Goal: Transaction & Acquisition: Purchase product/service

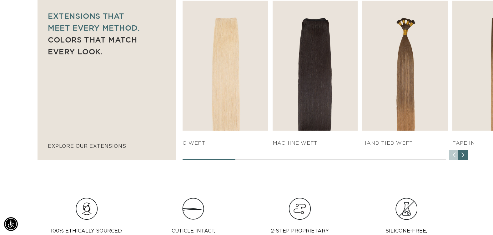
scroll to position [0, 898]
click at [462, 155] on div "Next slide" at bounding box center [463, 155] width 10 height 10
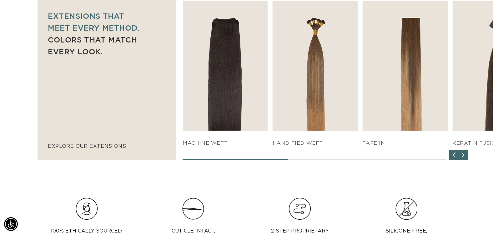
scroll to position [0, 0]
click at [462, 155] on div "Next slide" at bounding box center [463, 155] width 10 height 10
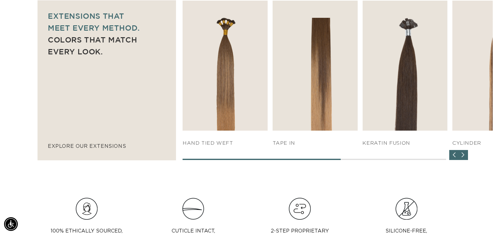
click at [462, 155] on div "Next slide" at bounding box center [463, 155] width 10 height 10
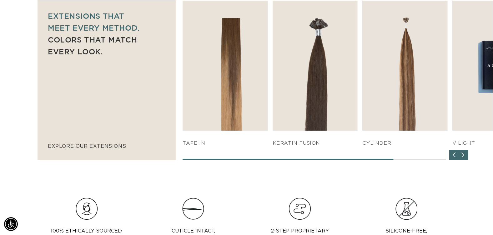
click at [462, 155] on div "Next slide" at bounding box center [463, 155] width 10 height 10
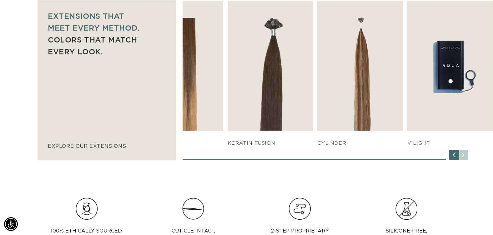
scroll to position [0, 449]
click at [462, 155] on div "SHOP NOW q weft SHOP NOW Machine Weft SHOP NOW" at bounding box center [338, 81] width 310 height 160
click at [452, 155] on div "Previous slide" at bounding box center [455, 155] width 10 height 10
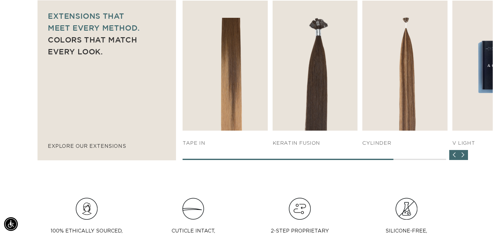
click at [452, 155] on div "Previous slide" at bounding box center [455, 155] width 10 height 10
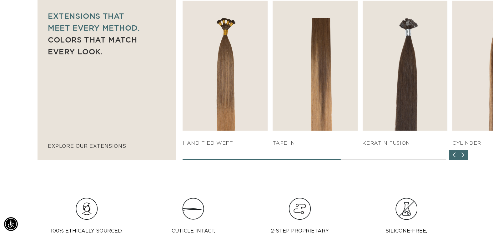
click at [452, 155] on div "Previous slide" at bounding box center [455, 155] width 10 height 10
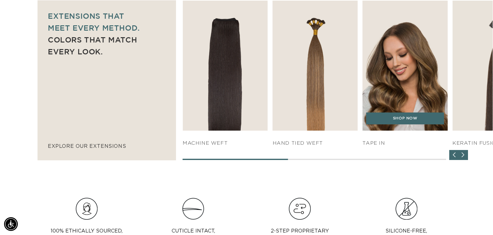
click at [406, 84] on img "4 / 7" at bounding box center [405, 65] width 89 height 136
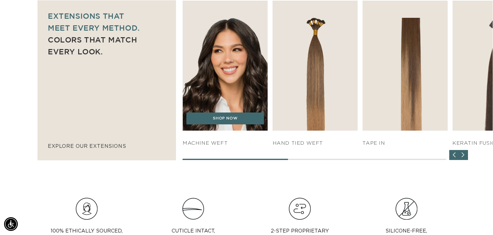
scroll to position [0, 449]
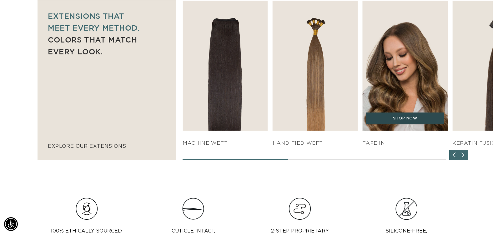
click at [402, 119] on link "SHOP NOW" at bounding box center [406, 119] width 78 height 12
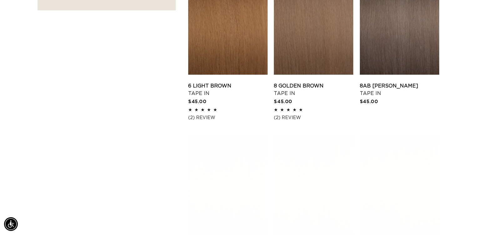
scroll to position [0, 898]
